Goal: Check status: Check status

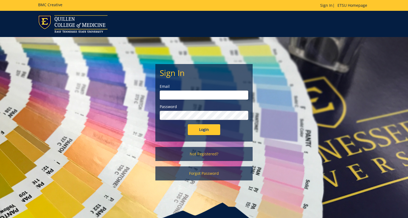
type input "Minkld@etsu.edu"
click at [204, 130] on input "Login" at bounding box center [204, 129] width 32 height 11
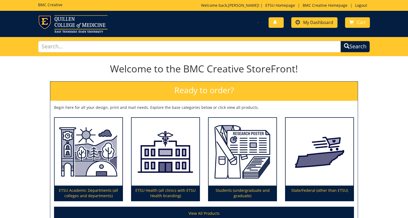
click at [310, 22] on span "My Dashboard" at bounding box center [318, 22] width 30 height 6
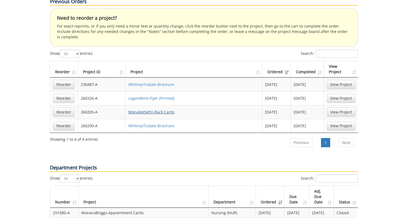
scroll to position [297, 0]
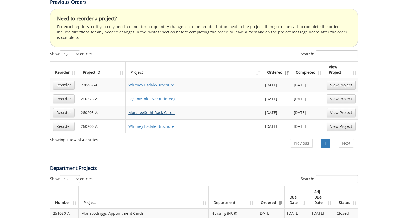
click at [149, 110] on link "MonaleeSethi-Rack Cards" at bounding box center [151, 112] width 46 height 5
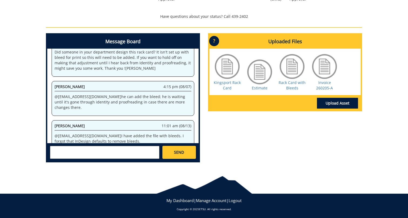
scroll to position [200, 0]
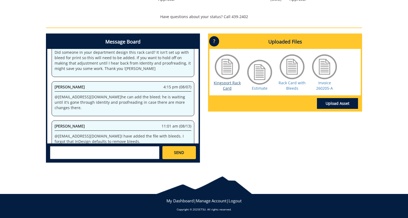
click at [223, 86] on link "Kingsport Rack Card" at bounding box center [227, 85] width 27 height 11
